Goal: Book appointment/travel/reservation

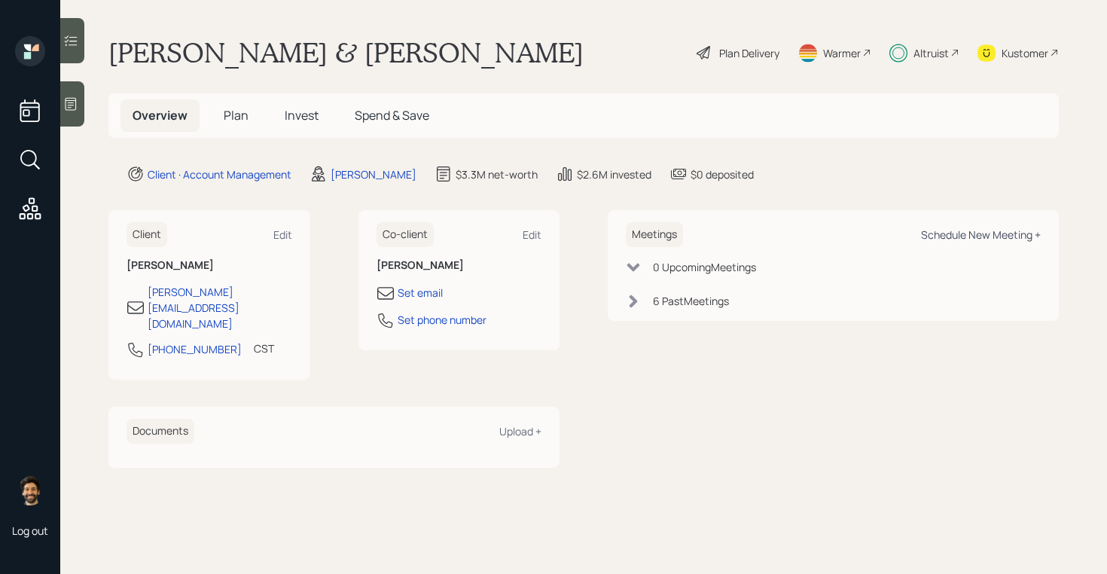
click at [962, 234] on div "Schedule New Meeting +" at bounding box center [981, 234] width 120 height 14
select select "f14b762f-c7c2-4b89-9227-8fa891345eea"
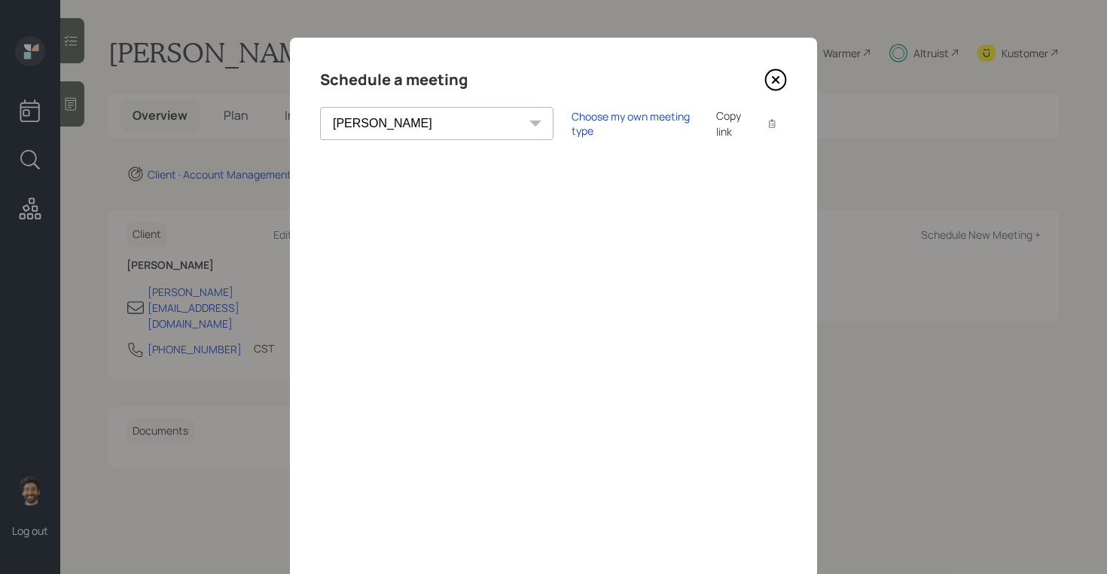
click at [768, 86] on icon at bounding box center [775, 80] width 23 height 23
